Goal: Task Accomplishment & Management: Use online tool/utility

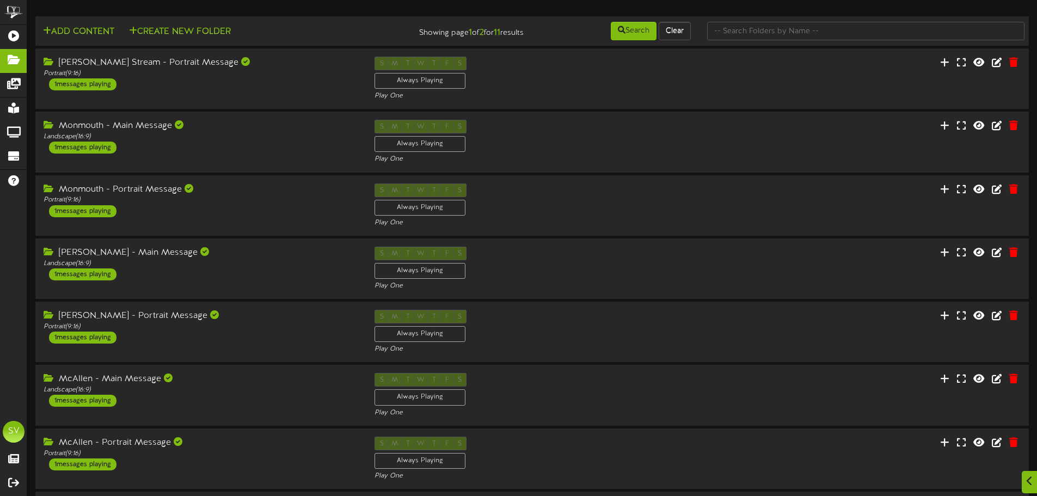
scroll to position [227, 0]
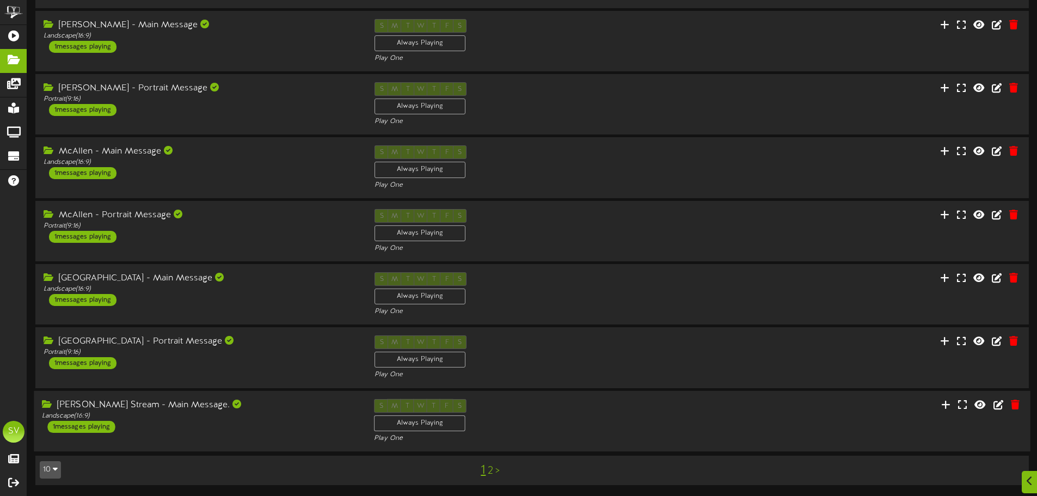
click at [565, 418] on div "S M T W T F S Always Playing Play One" at bounding box center [532, 420] width 332 height 45
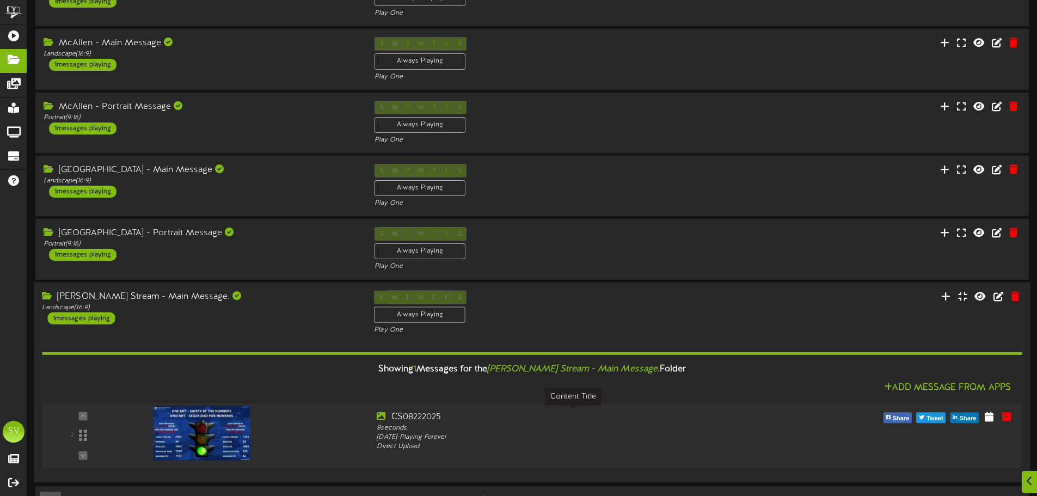
scroll to position [366, 0]
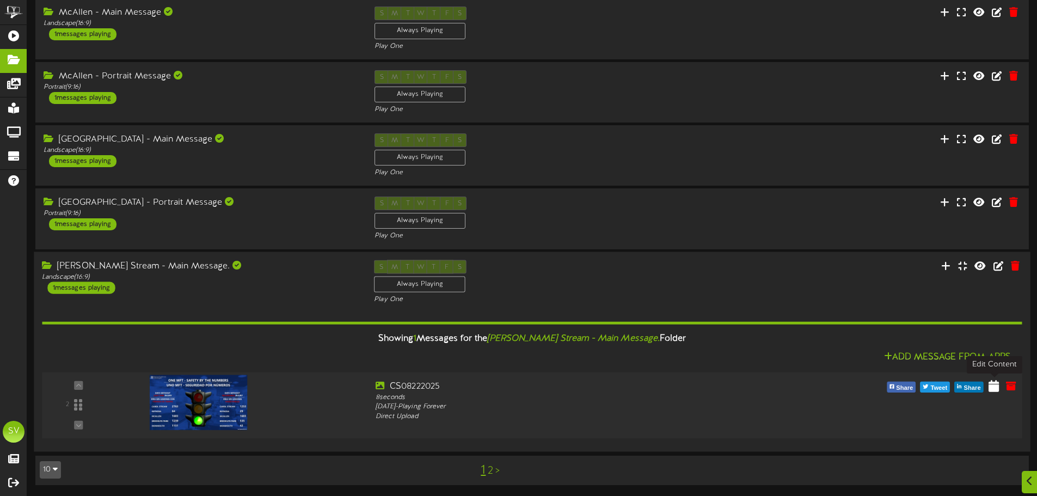
click at [993, 386] on icon at bounding box center [993, 385] width 10 height 12
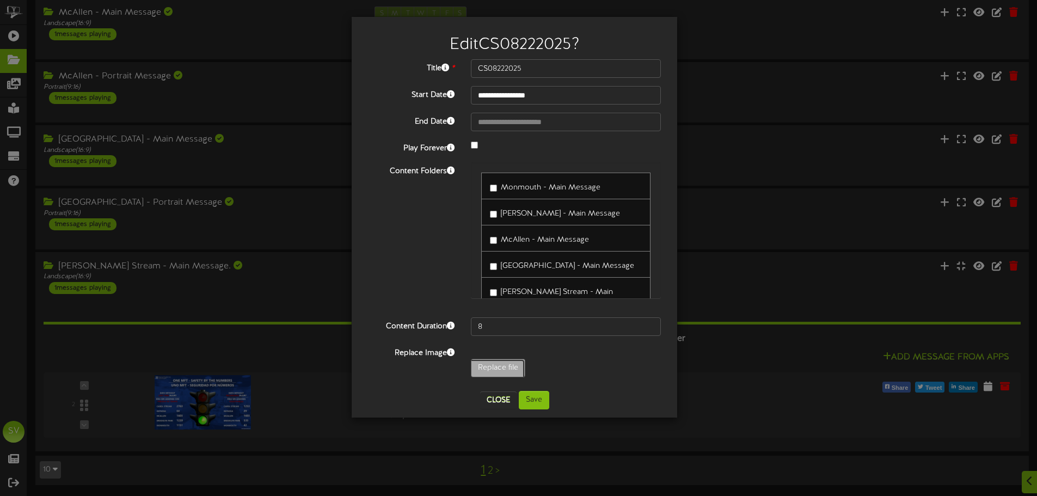
type input "**********"
type input "CS08252025"
click at [537, 403] on button "Save" at bounding box center [534, 400] width 30 height 19
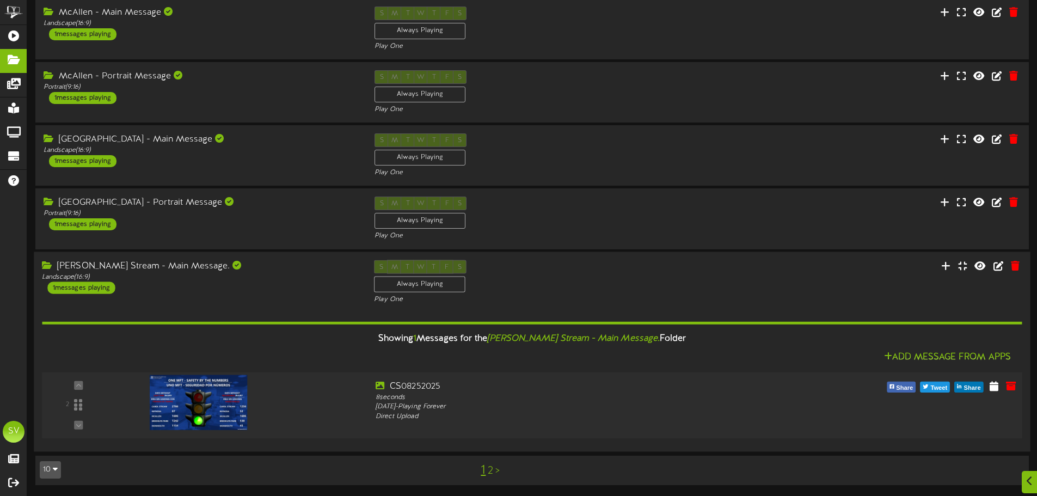
click at [209, 404] on img at bounding box center [199, 401] width 98 height 55
